Goal: Check status: Check status

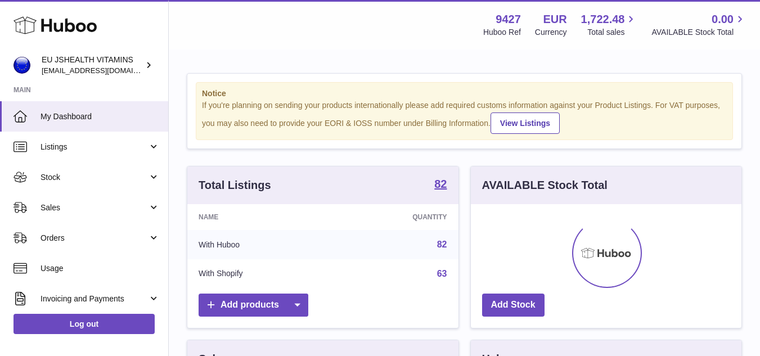
scroll to position [176, 271]
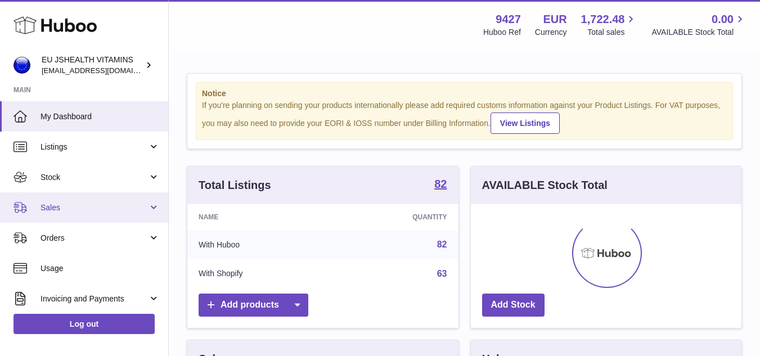
click at [70, 215] on link "Sales" at bounding box center [84, 207] width 168 height 30
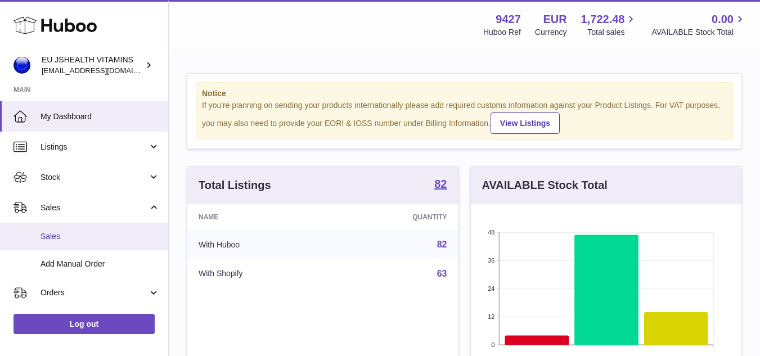
click at [82, 235] on span "Sales" at bounding box center [100, 236] width 119 height 11
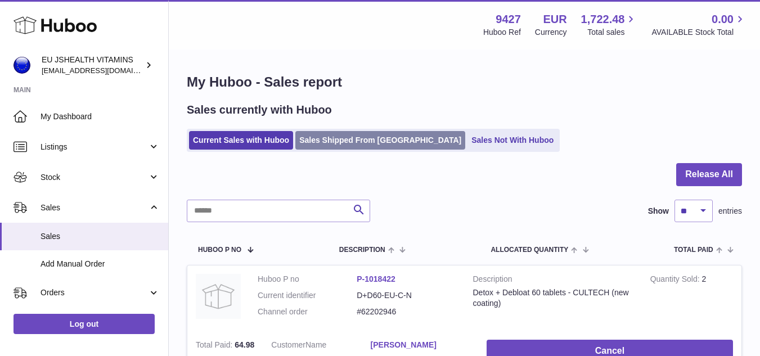
click at [363, 138] on link "Sales Shipped From Huboo" at bounding box center [380, 140] width 170 height 19
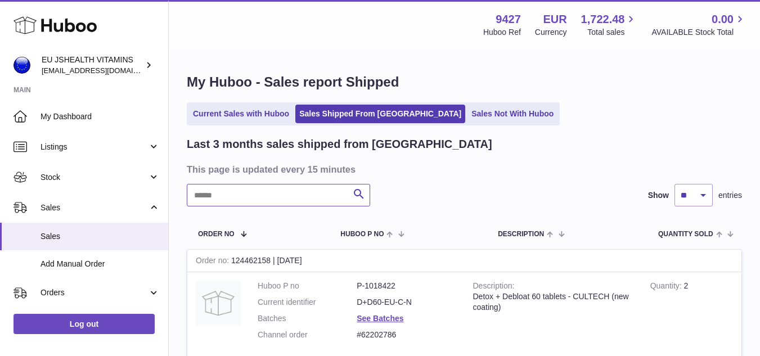
click at [322, 191] on input "text" at bounding box center [278, 195] width 183 height 23
paste input "********"
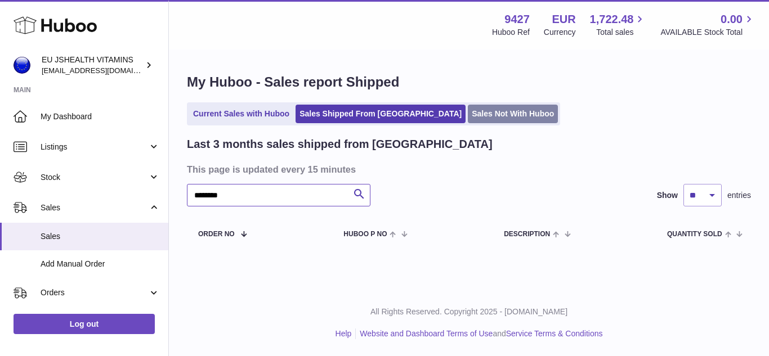
type input "********"
click at [469, 117] on link "Sales Not With Huboo" at bounding box center [513, 114] width 90 height 19
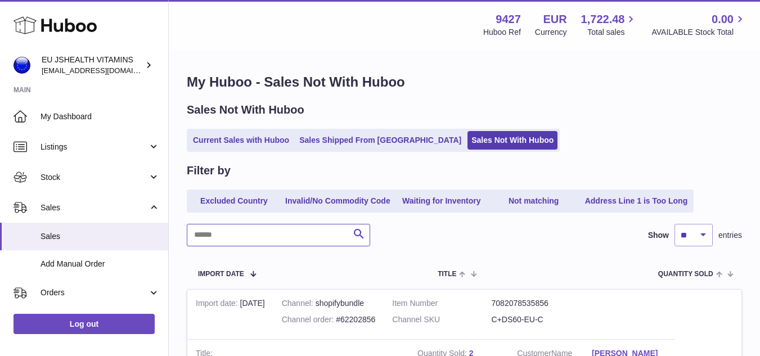
click at [306, 238] on input "text" at bounding box center [278, 235] width 183 height 23
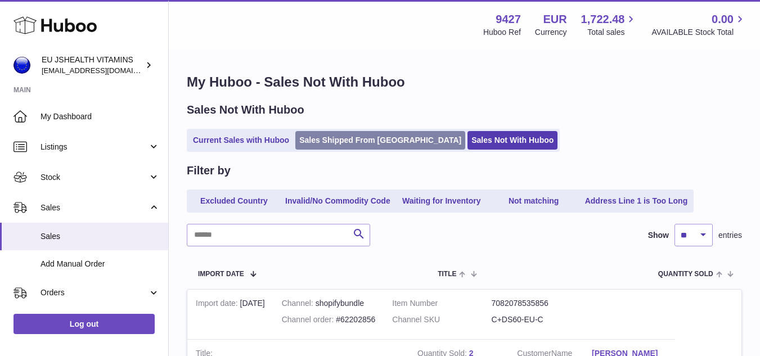
click at [373, 134] on link "Sales Shipped From Huboo" at bounding box center [380, 140] width 170 height 19
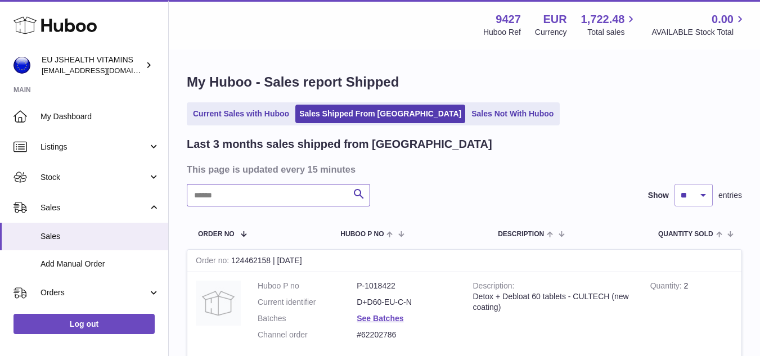
click at [237, 194] on input "text" at bounding box center [278, 195] width 183 height 23
paste input "*********"
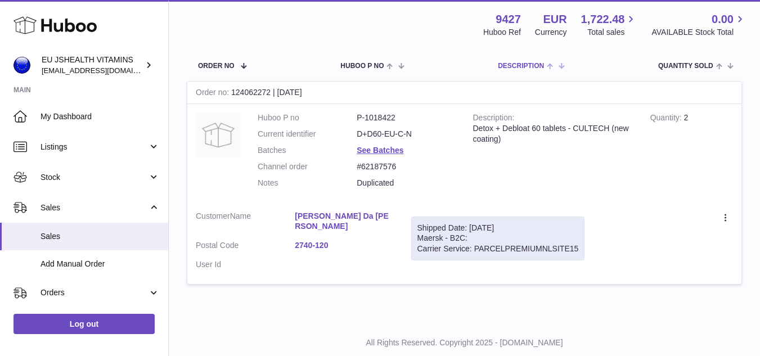
scroll to position [169, 0]
type input "*********"
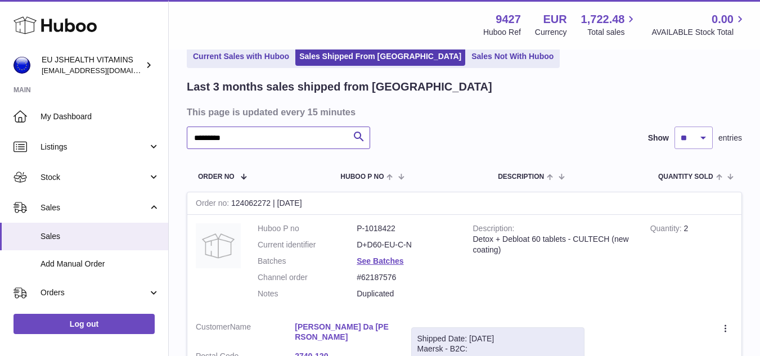
scroll to position [56, 0]
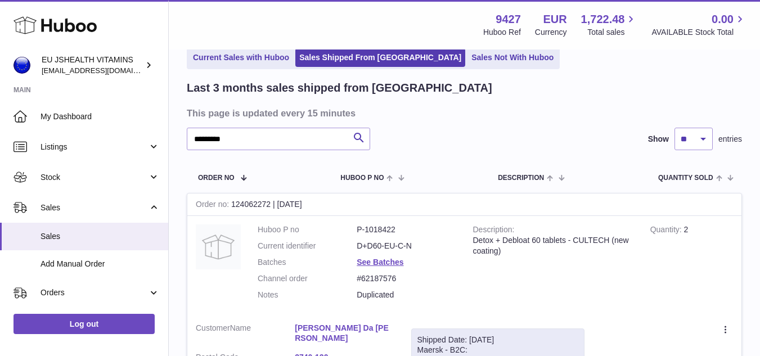
click at [258, 203] on div "Order no 124062272 | [DATE]" at bounding box center [464, 205] width 554 height 23
click at [248, 210] on div "Order no 124062272 | [DATE]" at bounding box center [464, 205] width 554 height 23
click at [235, 205] on div "Order no 124062272 | [DATE]" at bounding box center [464, 205] width 554 height 23
drag, startPoint x: 234, startPoint y: 206, endPoint x: 272, endPoint y: 207, distance: 38.9
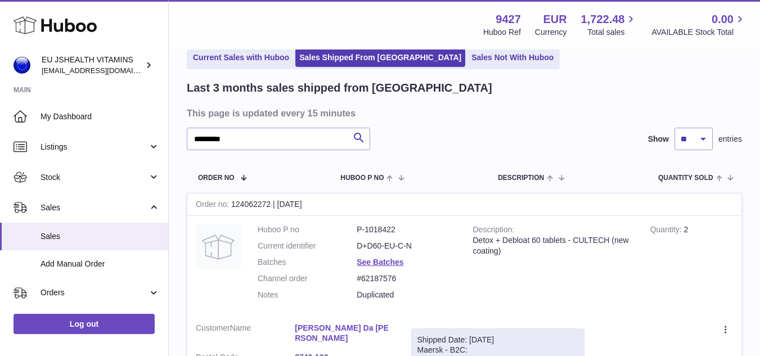
click at [272, 207] on div "Order no 124062272 | [DATE]" at bounding box center [464, 205] width 554 height 23
copy div "124062272"
